Goal: Task Accomplishment & Management: Use online tool/utility

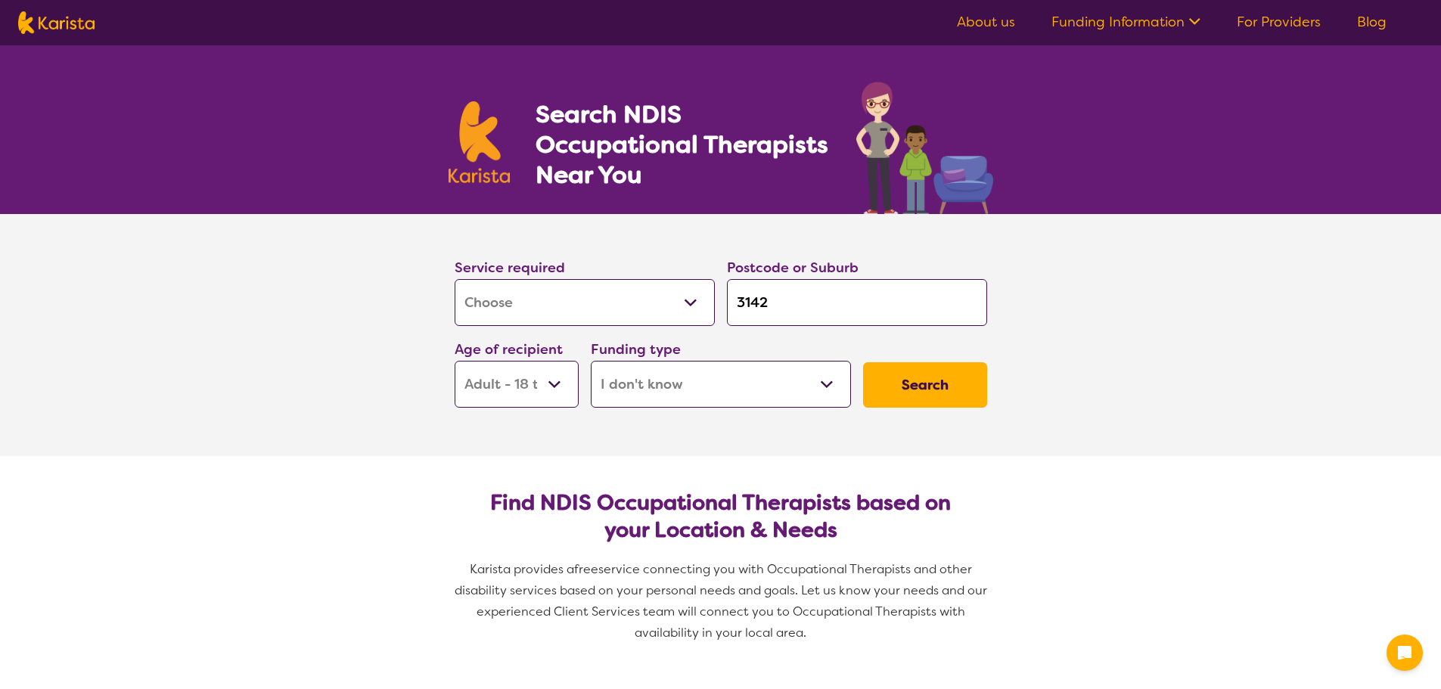
select select "[MEDICAL_DATA]"
select select "AD"
select select "i-don-t-know"
select select "[MEDICAL_DATA]"
select select "AD"
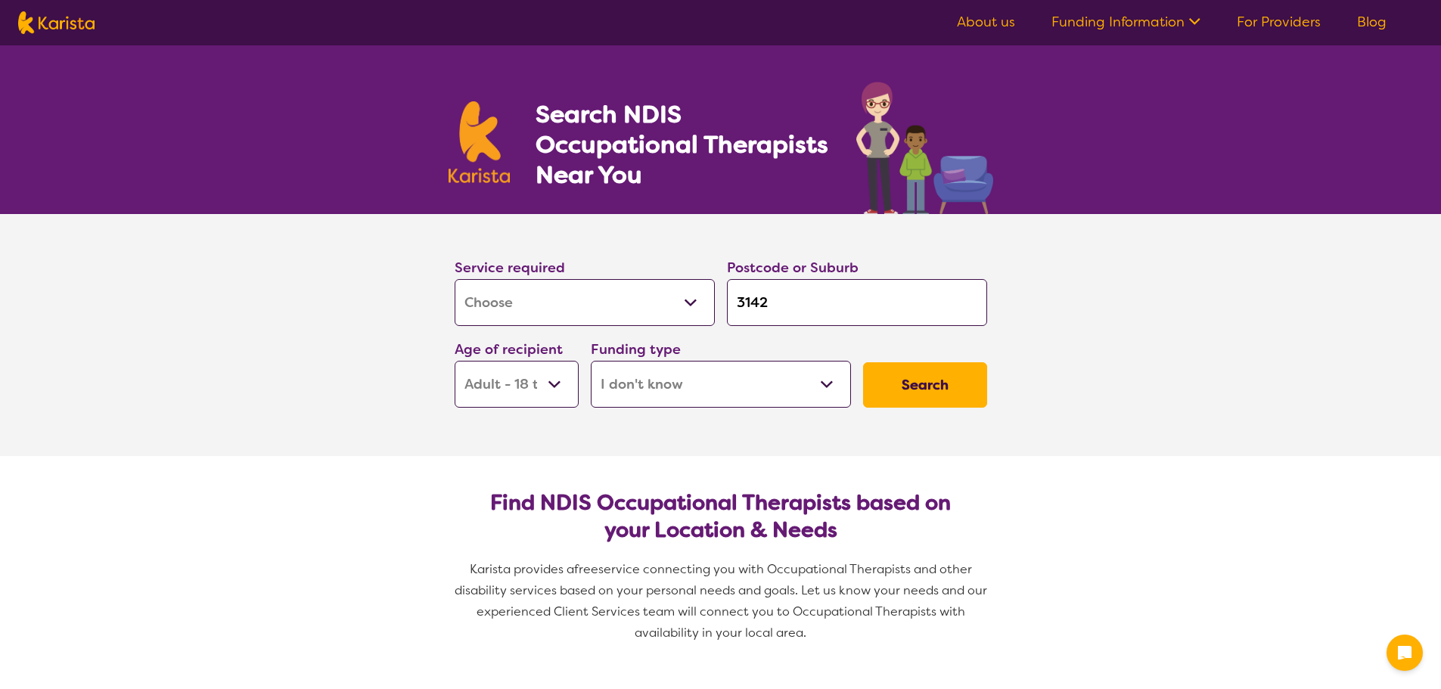
select select "i-don-t-know"
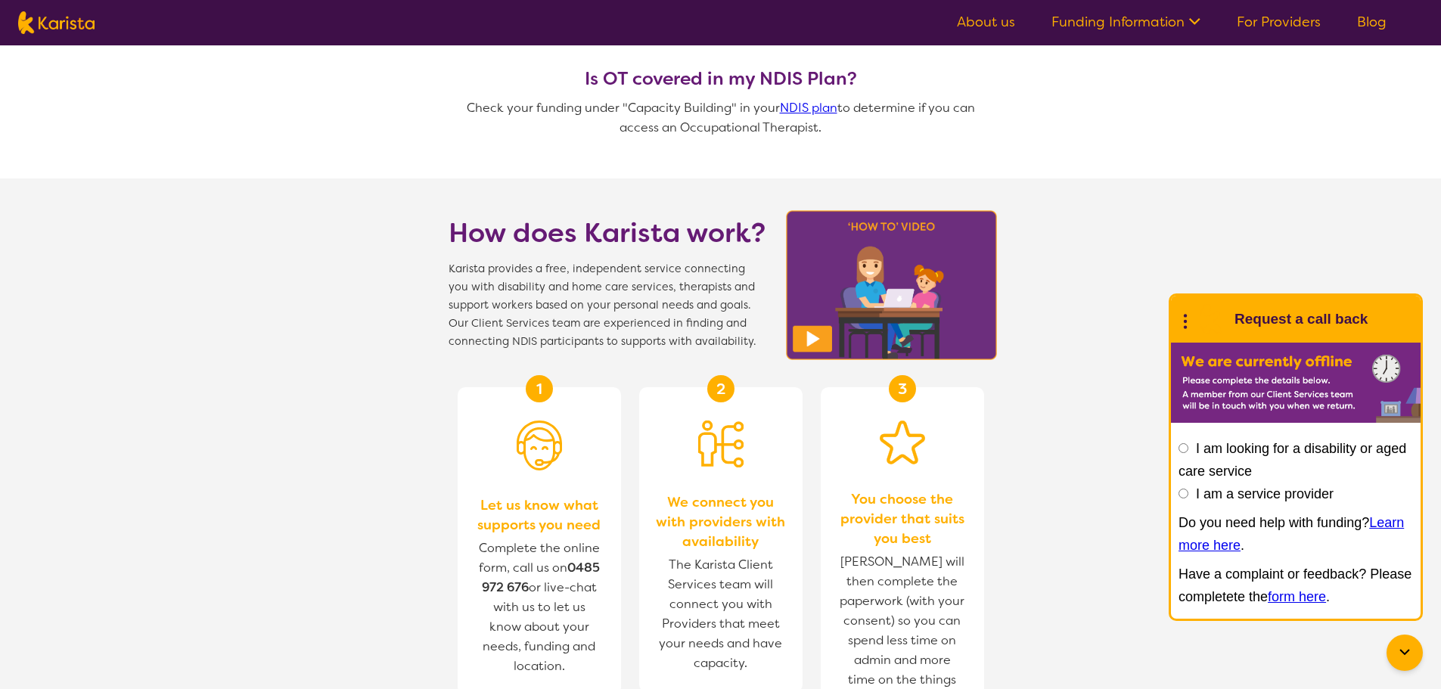
scroll to position [1438, 0]
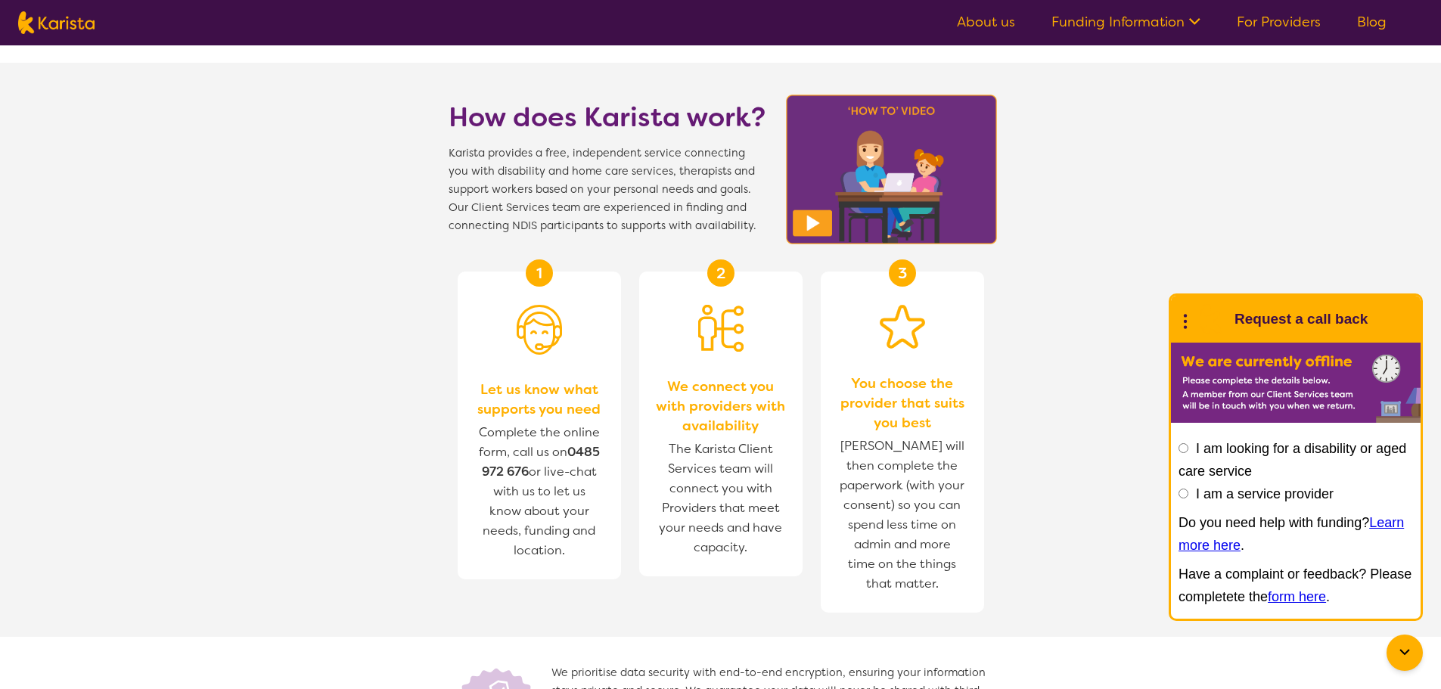
click at [651, 204] on span "Karista provides a free, independent service connecting you with disability and…" at bounding box center [608, 190] width 318 height 91
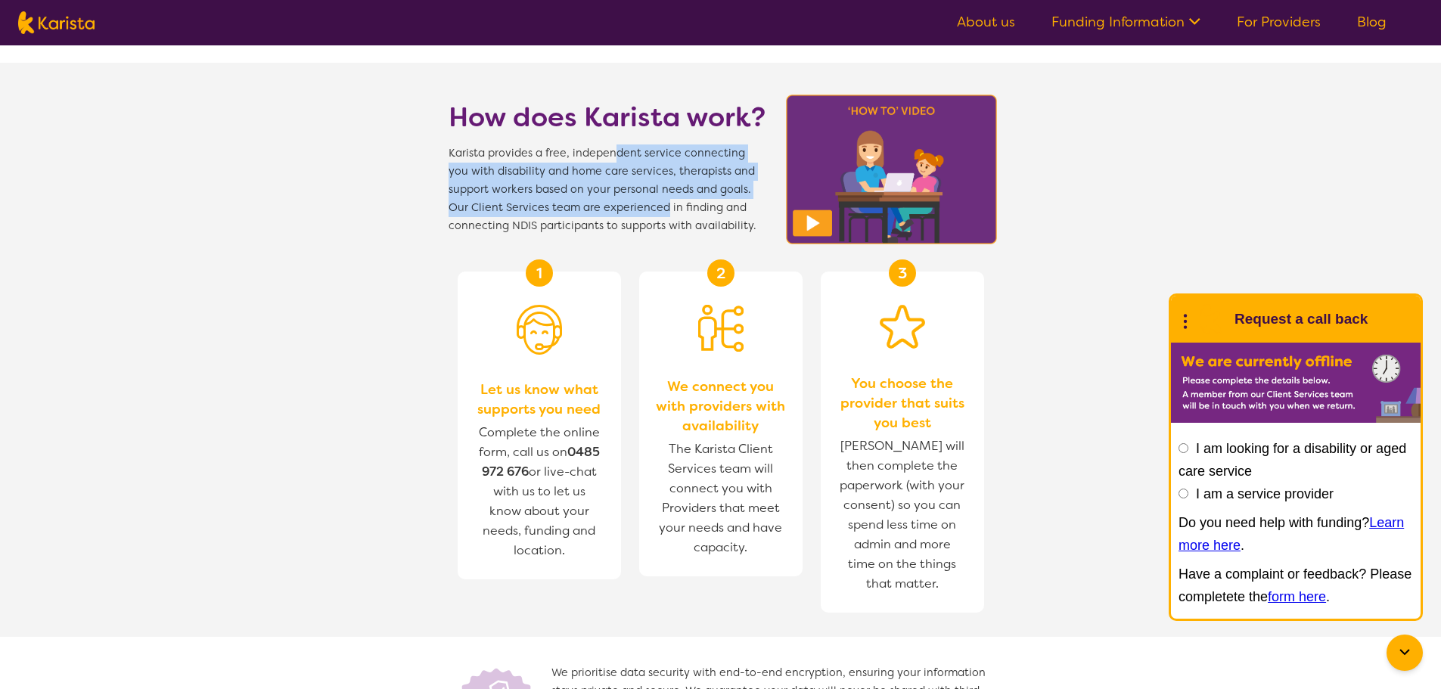
drag, startPoint x: 612, startPoint y: 146, endPoint x: 661, endPoint y: 215, distance: 84.2
click at [661, 215] on span "Karista provides a free, independent service connecting you with disability and…" at bounding box center [608, 190] width 318 height 91
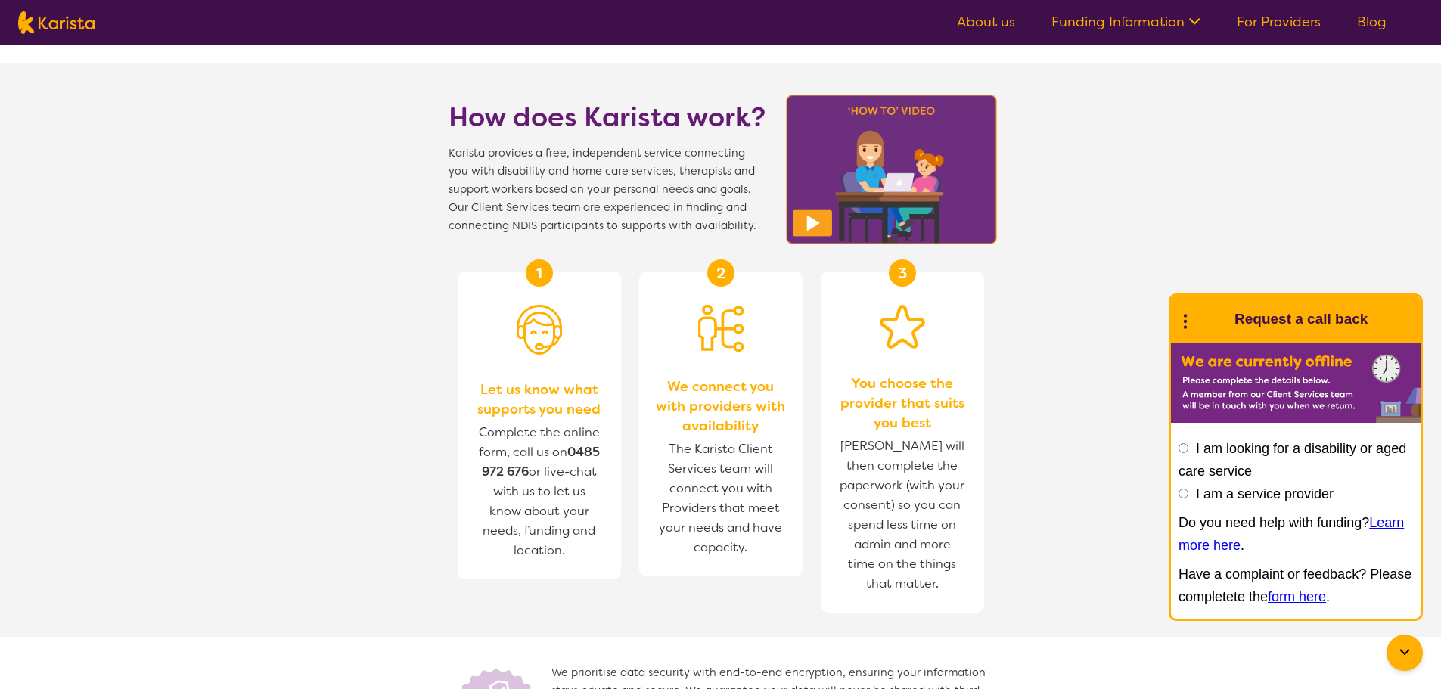
click at [639, 228] on span "Karista provides a free, independent service connecting you with disability and…" at bounding box center [608, 190] width 318 height 91
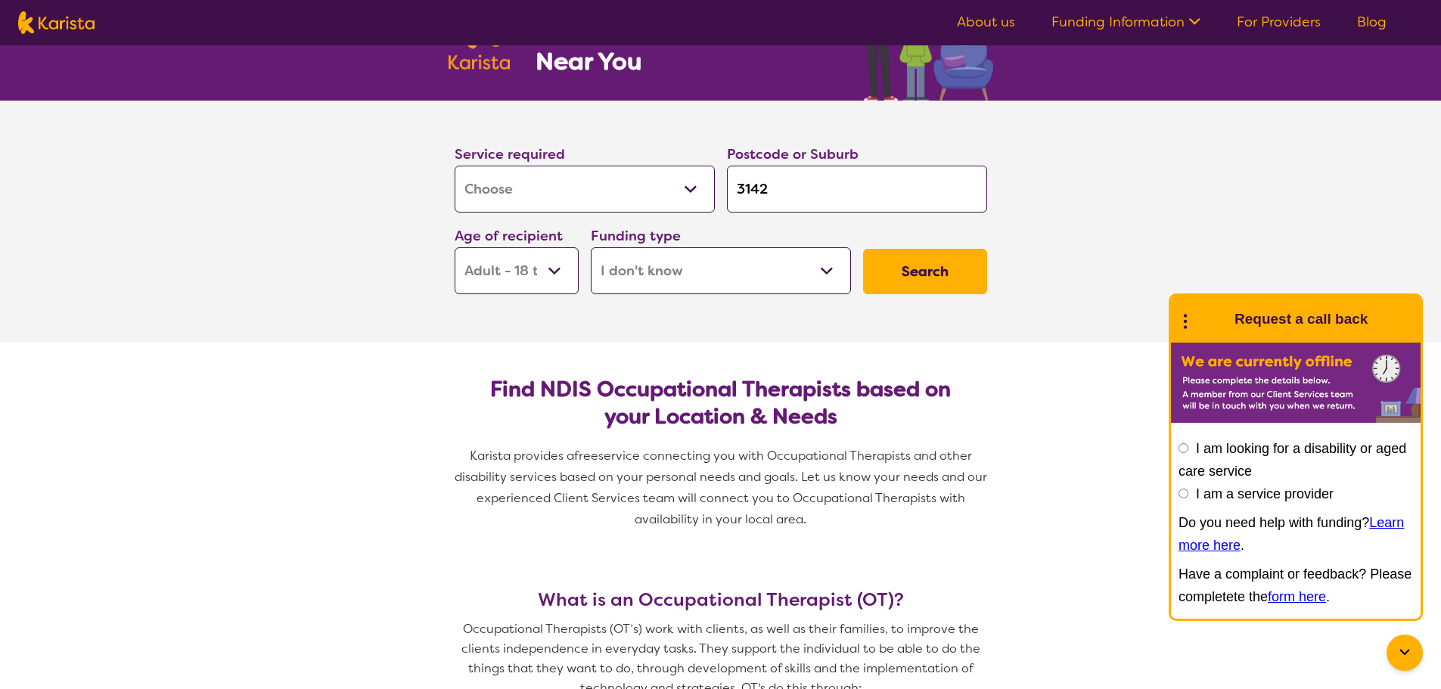
scroll to position [0, 0]
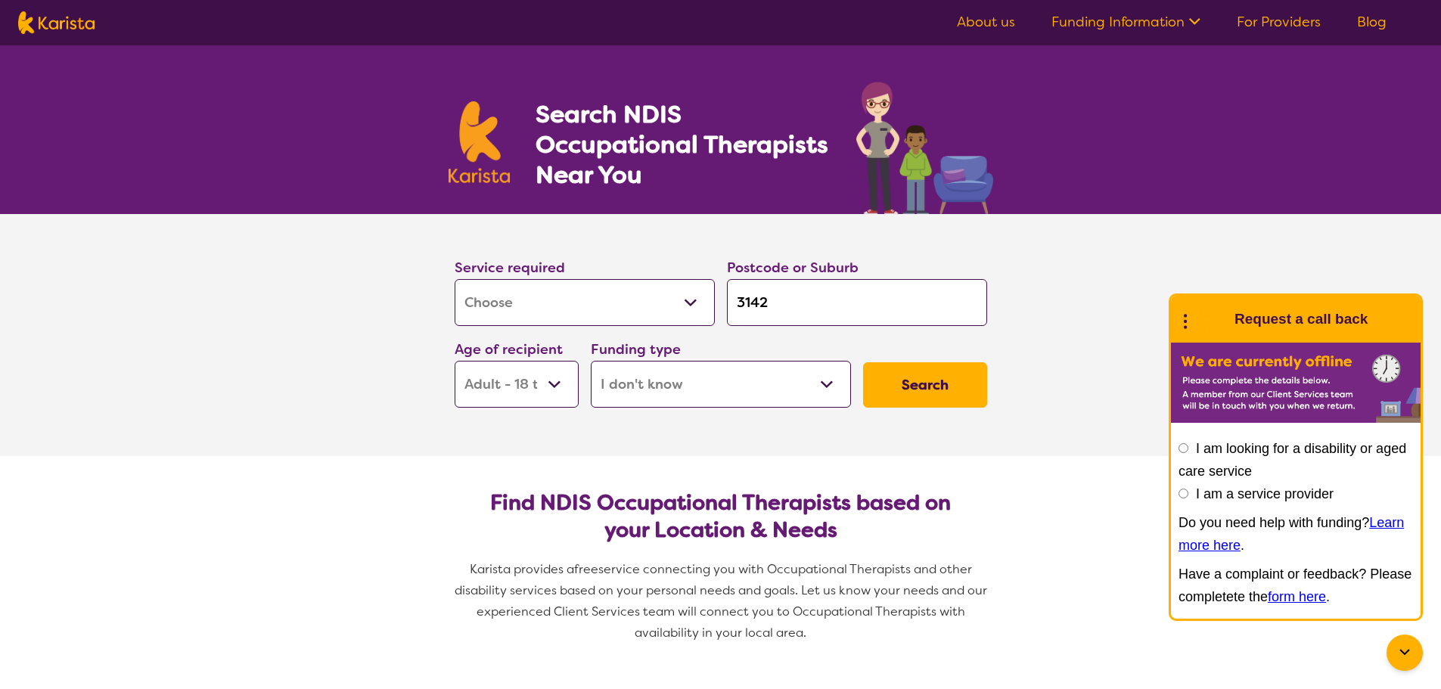
click at [710, 378] on select "Home Care Package (HCP) National Disability Insurance Scheme (NDIS) I don't know" at bounding box center [721, 384] width 260 height 47
click at [568, 539] on h2 "Find NDIS Occupational Therapists based on your Location & Needs" at bounding box center [721, 517] width 508 height 54
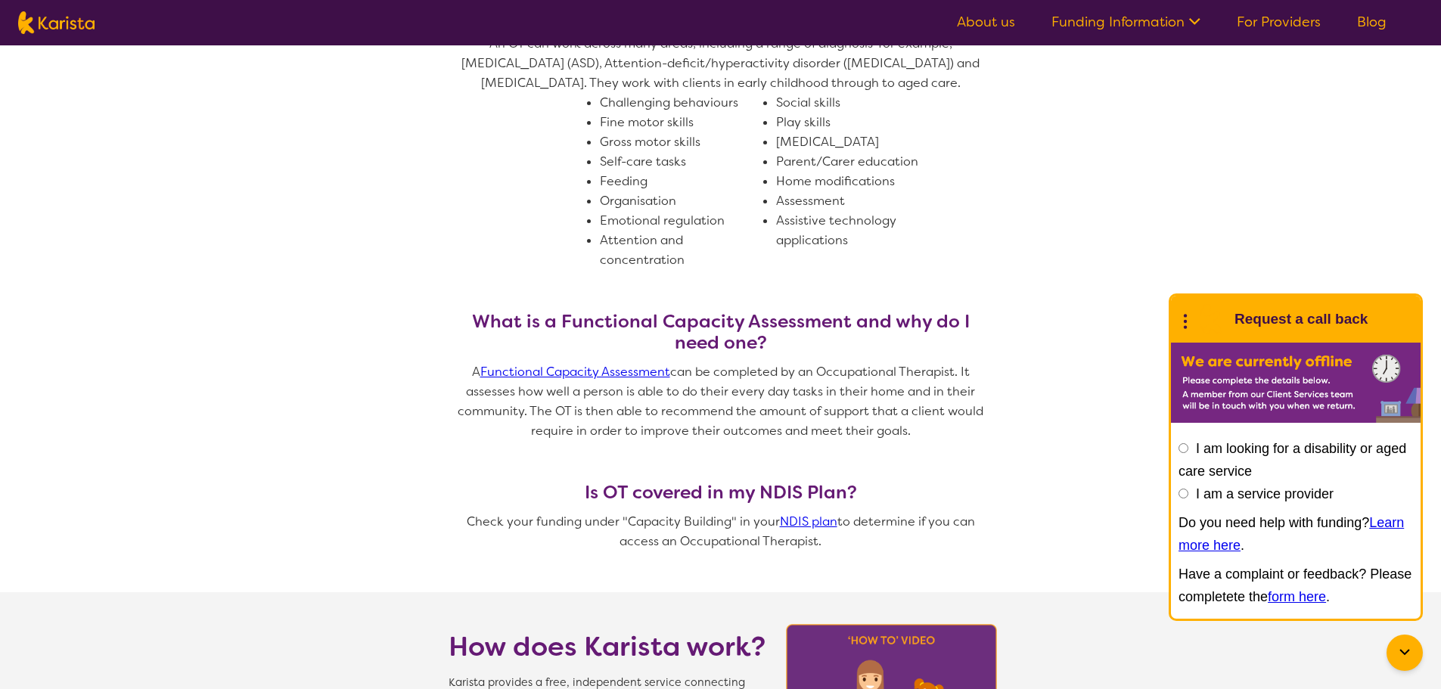
scroll to position [1135, 0]
